Goal: Transaction & Acquisition: Purchase product/service

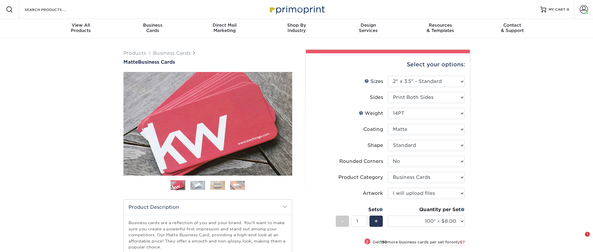
select select "2.00x3.50"
select select "0"
select select "3b5148f1-0588-4f88-a218-97bcfdce65c1"
select select "upload"
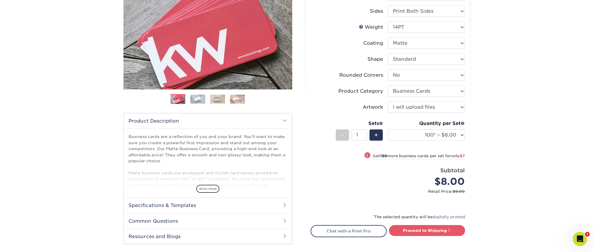
scroll to position [84, 0]
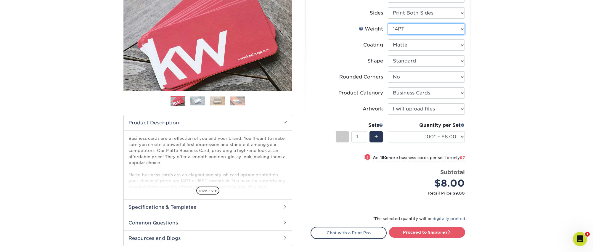
click at [402, 25] on select "Please Select 16PT 14PT" at bounding box center [426, 28] width 77 height 11
select select "16PT"
click at [388, 23] on select "Please Select 16PT 14PT" at bounding box center [426, 28] width 77 height 11
select select "-1"
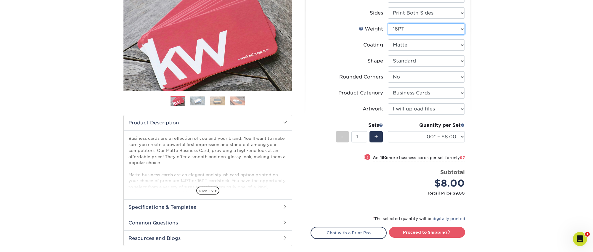
select select "-1"
select select
select select "-1"
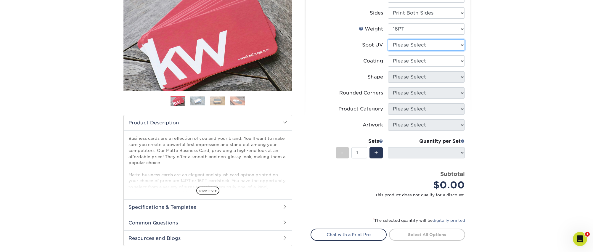
click at [413, 44] on select "Please Select No Spot UV Front and Back (Both Sides) Front Only Back Only" at bounding box center [426, 44] width 77 height 11
select select "0"
click at [388, 39] on select "Please Select No Spot UV Front and Back (Both Sides) Front Only Back Only" at bounding box center [426, 44] width 77 height 11
select select
click at [410, 62] on select at bounding box center [426, 60] width 77 height 11
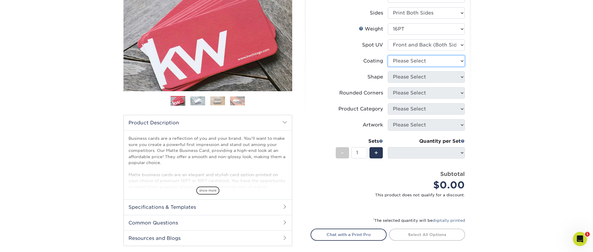
select select "121bb7b5-3b4d-429f-bd8d-bbf80e953313"
click at [388, 55] on select at bounding box center [426, 60] width 77 height 11
select select
click at [0, 0] on div "× FOR UV COATING OPTIONS PLEASE NOTE: What is Glossy UV Both Sides? Selecting G…" at bounding box center [0, 0] width 0 height 0
click at [410, 79] on select "Please Select Standard" at bounding box center [426, 76] width 77 height 11
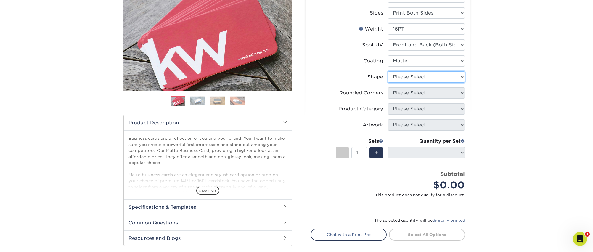
select select "standard"
click at [388, 71] on select "Please Select Standard" at bounding box center [426, 76] width 77 height 11
select select
click at [408, 93] on select "Please Select Yes - Round 2 Corners Yes - Round 4 Corners No" at bounding box center [426, 92] width 77 height 11
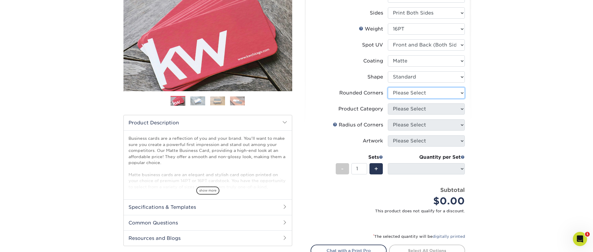
select select "0"
click at [388, 87] on select "Please Select Yes - Round 2 Corners Yes - Round 4 Corners No" at bounding box center [426, 92] width 77 height 11
select select "-1"
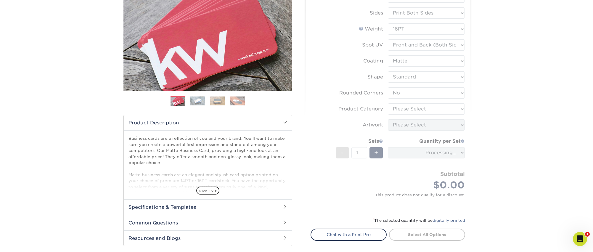
click at [407, 110] on form "Sizes Help Sizes Please Select 1.5" x 3.5" - Mini 1.75" x 3.5" - Mini 2" x 2" -…" at bounding box center [387, 100] width 154 height 218
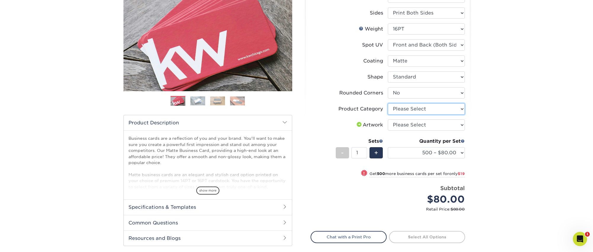
click at [407, 110] on select "Please Select Business Cards" at bounding box center [426, 108] width 77 height 11
select select "3b5148f1-0588-4f88-a218-97bcfdce65c1"
click at [388, 103] on select "Please Select Business Cards" at bounding box center [426, 108] width 77 height 11
click at [405, 126] on select "Please Select I will upload files I need a design - $100" at bounding box center [426, 124] width 77 height 11
select select "upload"
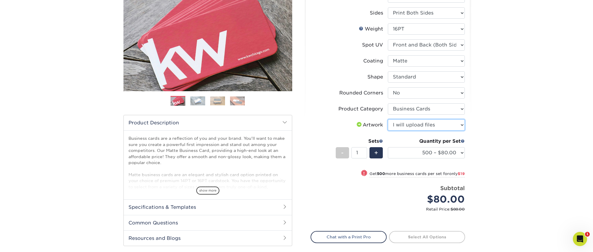
click at [388, 119] on select "Please Select I will upload files I need a design - $100" at bounding box center [426, 124] width 77 height 11
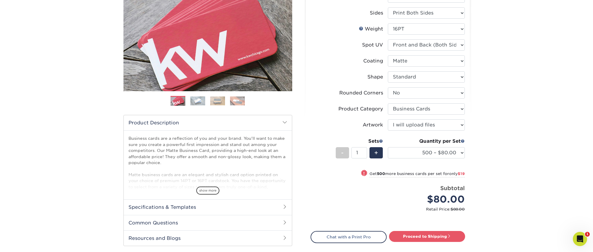
click at [410, 146] on div "Quantity per Set 500 – $80.00 1000 – $99.00 2500 – $187.00 5000 – $254.00 10000…" at bounding box center [426, 152] width 77 height 28
click at [411, 150] on select "500 – $80.00 1000 – $99.00 2500 – $187.00 5000 – $254.00 10000 – $558.00 15000 …" at bounding box center [426, 152] width 77 height 11
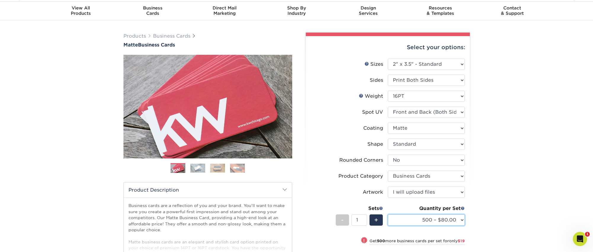
scroll to position [12, 0]
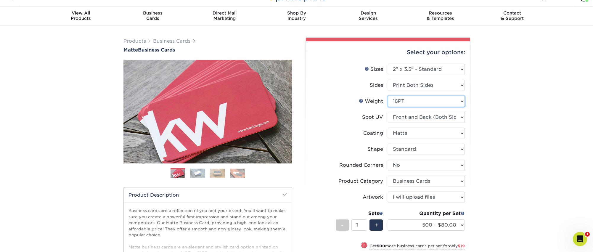
click at [412, 103] on select "Please Select 16PT 14PT" at bounding box center [426, 101] width 77 height 11
select select "14PT"
click at [388, 96] on select "Please Select 16PT 14PT" at bounding box center [426, 101] width 77 height 11
select select "-1"
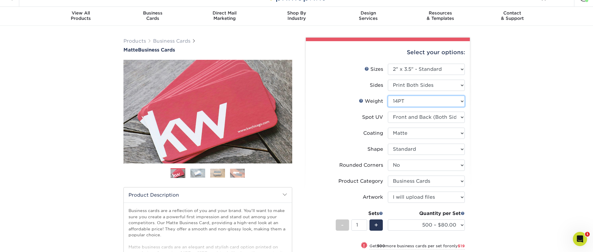
select select
select select "-1"
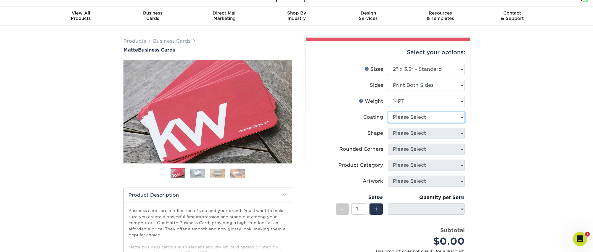
click at [410, 118] on select at bounding box center [426, 117] width 77 height 11
select select "121bb7b5-3b4d-429f-bd8d-bbf80e953313"
click at [388, 112] on select at bounding box center [426, 117] width 77 height 11
select select
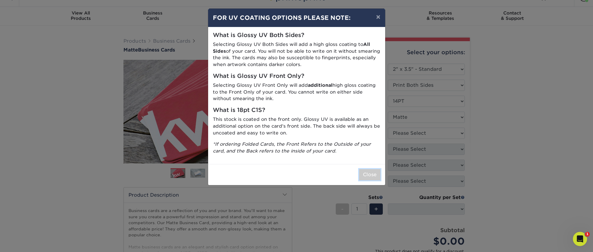
drag, startPoint x: 366, startPoint y: 175, endPoint x: 405, endPoint y: 125, distance: 63.3
click at [366, 175] on button "Close" at bounding box center [369, 174] width 21 height 11
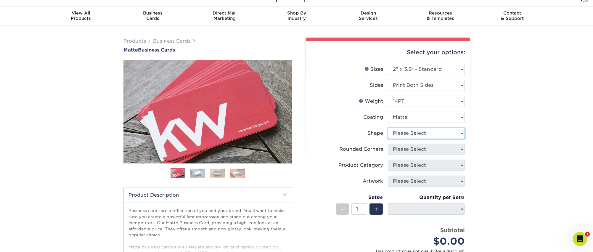
click at [402, 134] on select "Please Select Standard" at bounding box center [426, 133] width 77 height 11
select select "standard"
click at [388, 128] on select "Please Select Standard" at bounding box center [426, 133] width 77 height 11
select select
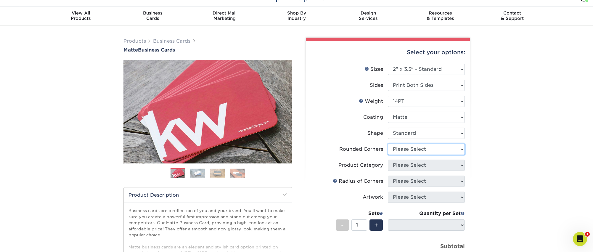
click at [405, 152] on select "Please Select Yes - Round 2 Corners Yes - Round 4 Corners No" at bounding box center [426, 149] width 77 height 11
select select "0"
click at [388, 144] on select "Please Select Yes - Round 2 Corners Yes - Round 4 Corners No" at bounding box center [426, 149] width 77 height 11
select select "-1"
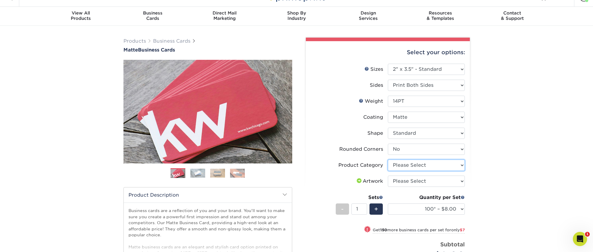
click at [416, 165] on select "Please Select Business Cards" at bounding box center [426, 165] width 77 height 11
select select "3b5148f1-0588-4f88-a218-97bcfdce65c1"
click at [388, 160] on select "Please Select Business Cards" at bounding box center [426, 165] width 77 height 11
click at [415, 175] on select "Please Select I will upload files I need a design - $100" at bounding box center [426, 180] width 77 height 11
select select "upload"
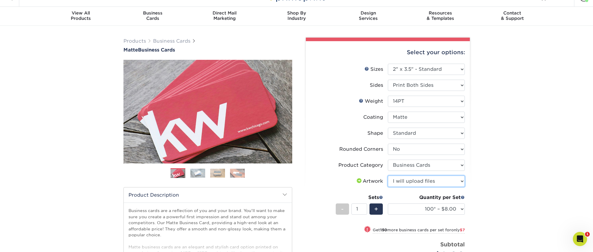
click at [388, 175] on select "Please Select I will upload files I need a design - $100" at bounding box center [426, 180] width 77 height 11
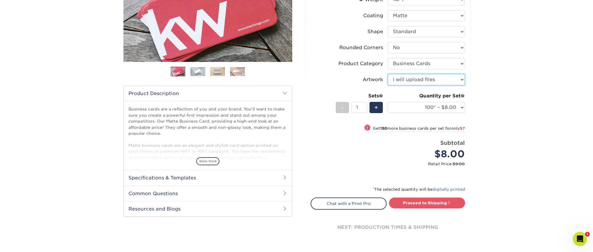
scroll to position [136, 0]
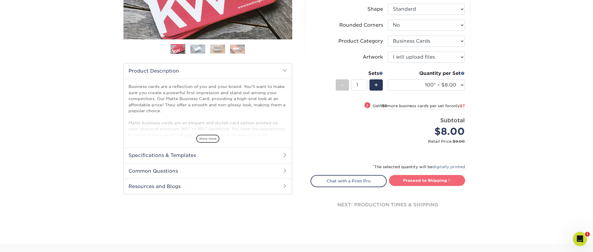
click at [423, 181] on link "Proceed to Shipping" at bounding box center [427, 180] width 76 height 11
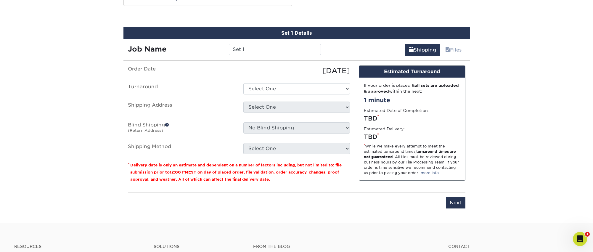
scroll to position [327, 0]
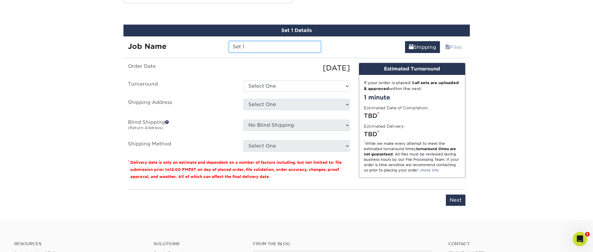
click at [267, 47] on input "Set 1" at bounding box center [275, 46] width 92 height 11
drag, startPoint x: 218, startPoint y: 45, endPoint x: 193, endPoint y: 45, distance: 25.5
click at [193, 45] on div "Job Name Set 1" at bounding box center [224, 46] width 202 height 11
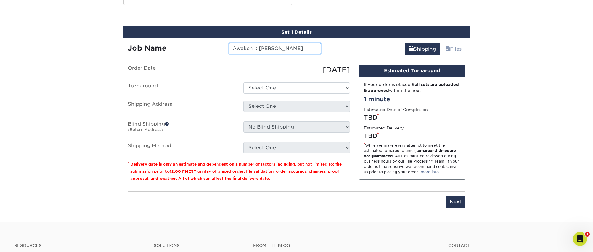
type input "Awaken :: [PERSON_NAME]"
click at [237, 73] on label "Order Date" at bounding box center [180, 70] width 115 height 11
click at [271, 75] on ul "Order Date [DATE] [GEOGRAPHIC_DATA] Select One 2-4 Business Days 2 Day Next Bus…" at bounding box center [239, 109] width 222 height 89
click at [273, 88] on select "Select One 2-4 Business Days 2 Day Next Business Day" at bounding box center [296, 87] width 107 height 11
select select "e6dc3f44-811f-4023-acdf-8cd9144995fc"
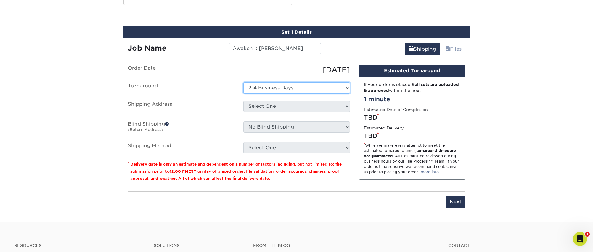
click at [243, 82] on select "Select One 2-4 Business Days 2 Day Next Business Day" at bounding box center [296, 87] width 107 height 11
click at [278, 106] on select "Select One A-1 :: Atlanta ABC Altruis Certified Accountants Annatto [DATE] Empl…" at bounding box center [296, 106] width 107 height 11
select select "284149"
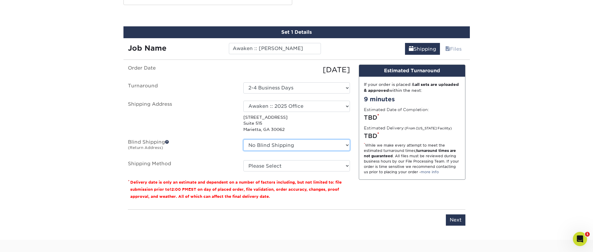
click at [267, 147] on select "No Blind Shipping A-1 :: Atlanta ABC Altruis Certified Accountants Annatto [DAT…" at bounding box center [296, 144] width 107 height 11
select select "162438"
click at [243, 139] on select "No Blind Shipping A-1 :: Atlanta ABC Altruis Certified Accountants Annatto [DAT…" at bounding box center [296, 144] width 107 height 11
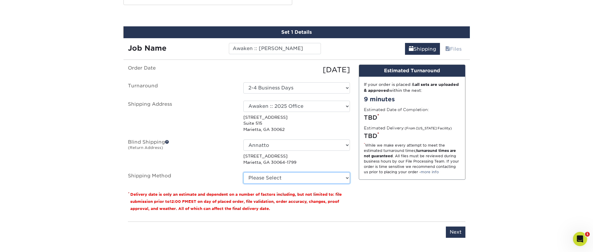
click at [272, 178] on select "Please Select Ground Shipping (+$7.84) 3 Day Shipping Service (+$15.34) 2 Day A…" at bounding box center [296, 177] width 107 height 11
select select "03"
click at [243, 172] on select "Please Select Ground Shipping (+$7.84) 3 Day Shipping Service (+$15.34) 2 Day A…" at bounding box center [296, 177] width 107 height 11
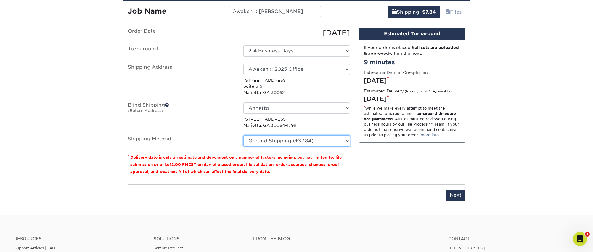
scroll to position [407, 0]
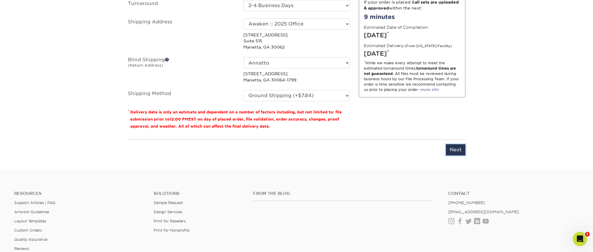
click at [451, 149] on input "Next" at bounding box center [456, 149] width 20 height 11
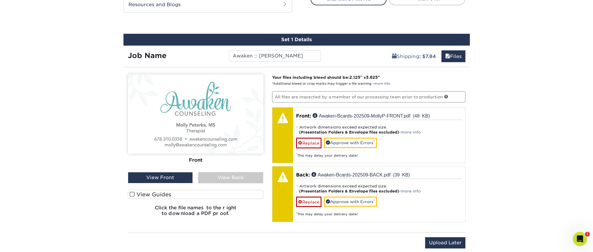
scroll to position [323, 0]
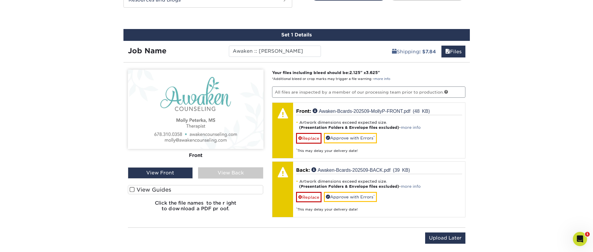
drag, startPoint x: 225, startPoint y: 170, endPoint x: 217, endPoint y: 170, distance: 7.7
click at [225, 170] on div "View Back" at bounding box center [230, 172] width 65 height 11
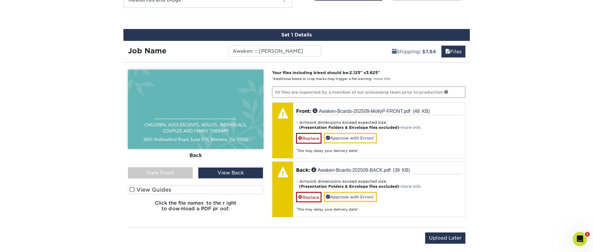
click at [166, 172] on div "View Front" at bounding box center [160, 172] width 65 height 11
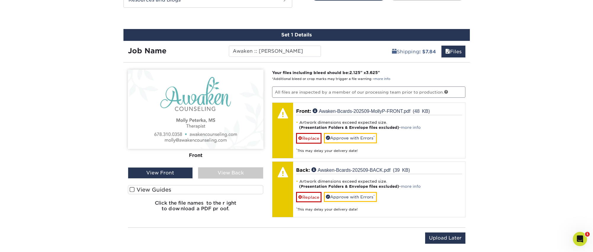
drag, startPoint x: 216, startPoint y: 173, endPoint x: 179, endPoint y: 175, distance: 37.0
click at [216, 173] on div "View Back" at bounding box center [230, 172] width 65 height 11
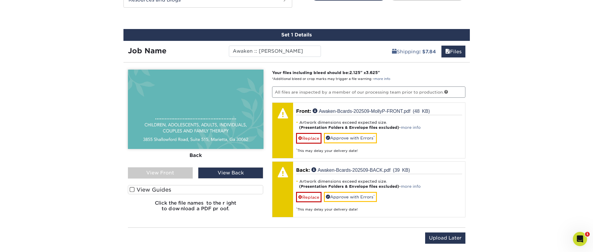
click at [169, 175] on div "View Front" at bounding box center [160, 172] width 65 height 11
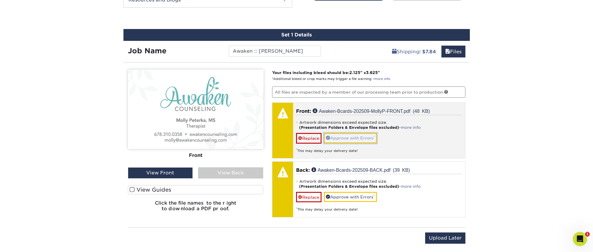
click at [348, 137] on link "Approve with Errors *" at bounding box center [350, 138] width 53 height 10
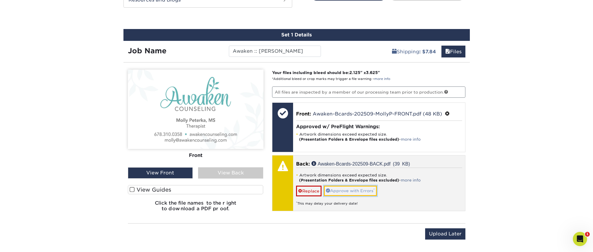
click at [348, 189] on link "Approve with Errors *" at bounding box center [350, 191] width 53 height 10
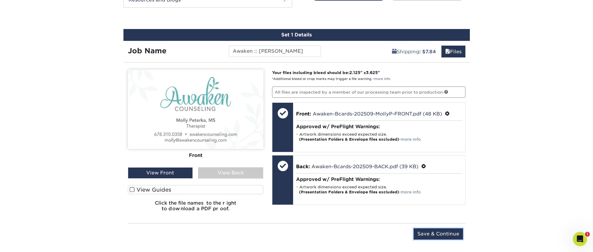
drag, startPoint x: 450, startPoint y: 237, endPoint x: 441, endPoint y: 237, distance: 9.2
click at [450, 237] on input "Save & Continue" at bounding box center [437, 233] width 49 height 11
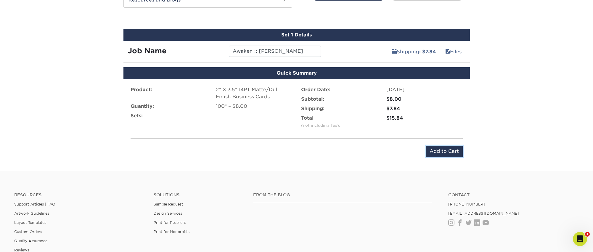
click at [438, 150] on input "Add to Cart" at bounding box center [444, 151] width 37 height 11
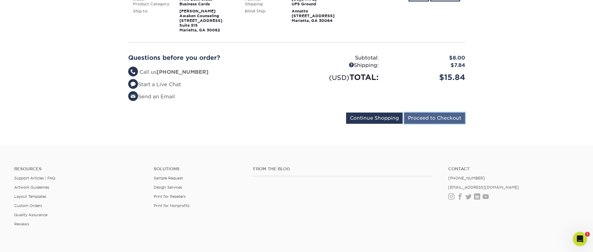
click at [429, 120] on input "Proceed to Checkout" at bounding box center [434, 117] width 61 height 11
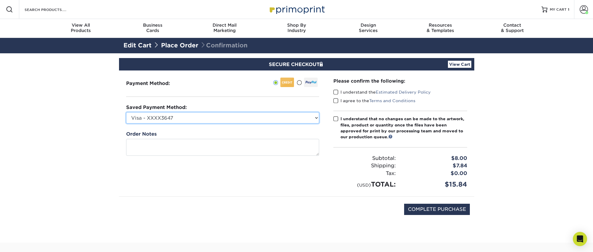
click at [245, 117] on select "Visa - XXXX3647 Visa - XXXX9168 Visa - XXXX6778 New Credit Card" at bounding box center [222, 117] width 193 height 11
select select "71030"
click at [126, 112] on select "Visa - XXXX3647 Visa - XXXX9168 Visa - XXXX6778 New Credit Card" at bounding box center [222, 117] width 193 height 11
drag, startPoint x: 335, startPoint y: 91, endPoint x: 332, endPoint y: 103, distance: 12.1
click at [335, 91] on span at bounding box center [335, 92] width 5 height 6
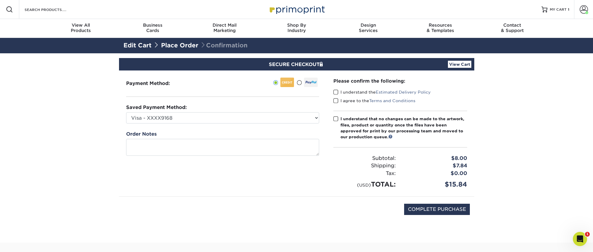
click at [0, 0] on input "I understand the Estimated Delivery Policy" at bounding box center [0, 0] width 0 height 0
drag, startPoint x: 336, startPoint y: 100, endPoint x: 334, endPoint y: 103, distance: 3.6
click at [335, 100] on span at bounding box center [335, 101] width 5 height 6
click at [0, 0] on input "I agree to the Terms and Conditions" at bounding box center [0, 0] width 0 height 0
click at [337, 122] on label "I understand that no changes can be made to the artwork, files, product or quan…" at bounding box center [400, 128] width 134 height 24
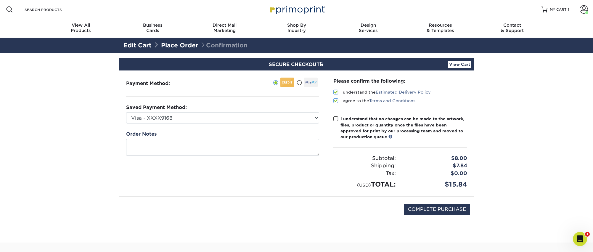
click at [0, 0] on input "I understand that no changes can be made to the artwork, files, product or quan…" at bounding box center [0, 0] width 0 height 0
click at [336, 120] on span at bounding box center [335, 119] width 5 height 6
click at [0, 0] on input "I understand that no changes can be made to the artwork, files, product or quan…" at bounding box center [0, 0] width 0 height 0
drag, startPoint x: 336, startPoint y: 120, endPoint x: 360, endPoint y: 159, distance: 45.7
click at [336, 120] on span at bounding box center [335, 119] width 5 height 6
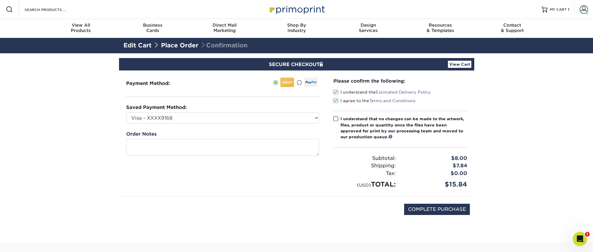
click at [0, 0] on input "I understand that no changes can be made to the artwork, files, product or quan…" at bounding box center [0, 0] width 0 height 0
click at [450, 211] on input "COMPLETE PURCHASE" at bounding box center [437, 209] width 66 height 11
type input "PROCESSING, PLEASE WAIT..."
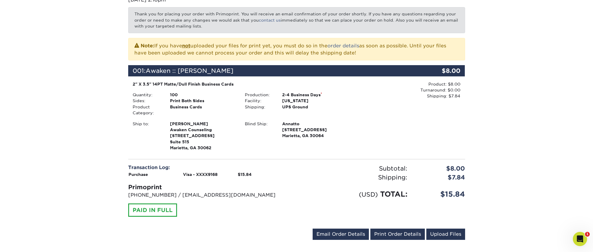
scroll to position [109, 0]
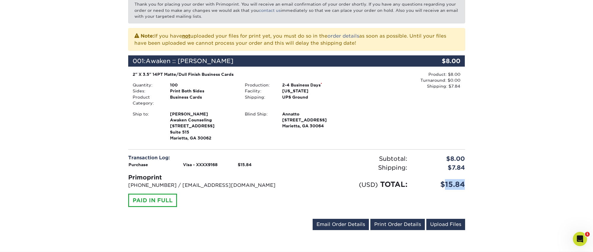
drag, startPoint x: 467, startPoint y: 184, endPoint x: 446, endPoint y: 186, distance: 21.7
click at [446, 186] on div "$15.84" at bounding box center [441, 184] width 58 height 11
copy div "15.84"
